Goal: Subscribe to service/newsletter

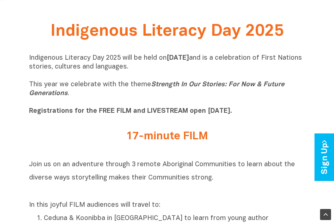
scroll to position [147, 0]
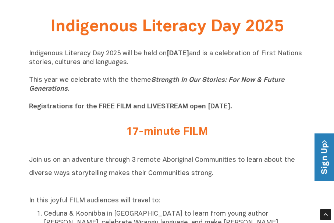
click at [323, 164] on link "Sign Up" at bounding box center [325, 156] width 21 height 47
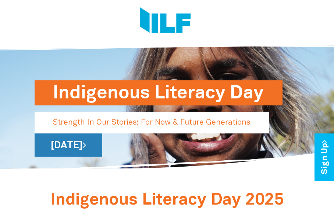
click at [102, 144] on link "[DATE]" at bounding box center [69, 144] width 68 height 23
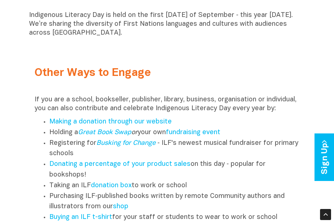
scroll to position [884, 0]
